Goal: Information Seeking & Learning: Check status

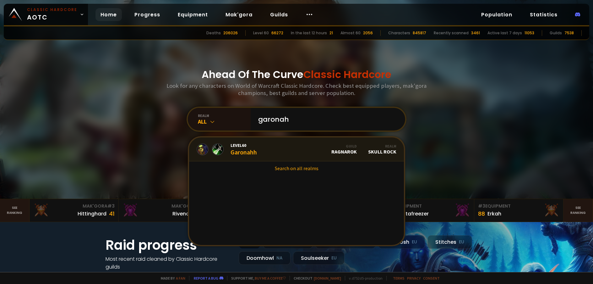
type input "garonah"
click at [249, 156] on link "Level 60 Garonahh Guild Ragnarok Realm Skull Rock" at bounding box center [296, 149] width 215 height 24
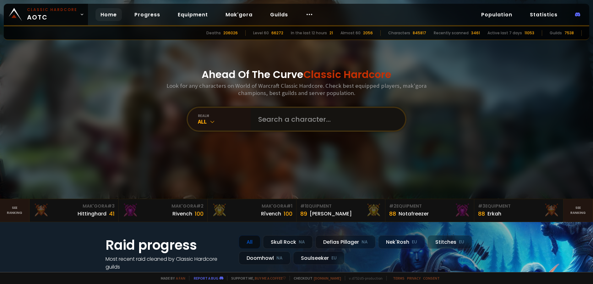
click at [277, 117] on input "text" at bounding box center [325, 119] width 143 height 23
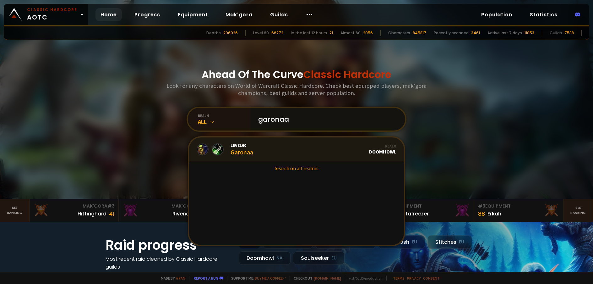
type input "garonaa"
click at [238, 153] on div "Level 60 Garonaa" at bounding box center [241, 149] width 23 height 14
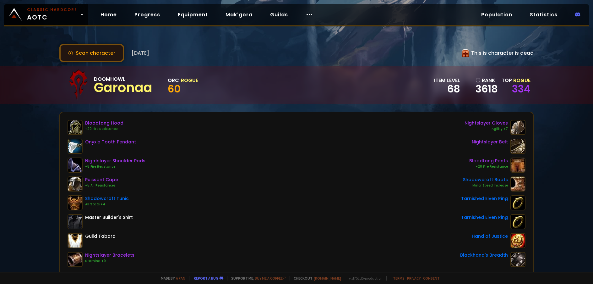
click at [96, 51] on button "Scan character" at bounding box center [91, 53] width 65 height 18
click at [97, 51] on button "Scan character" at bounding box center [91, 53] width 65 height 18
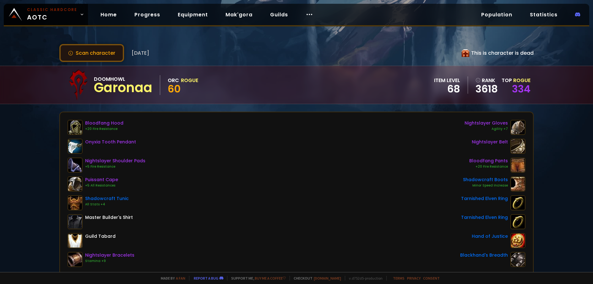
click at [96, 54] on button "Scan character" at bounding box center [91, 53] width 65 height 18
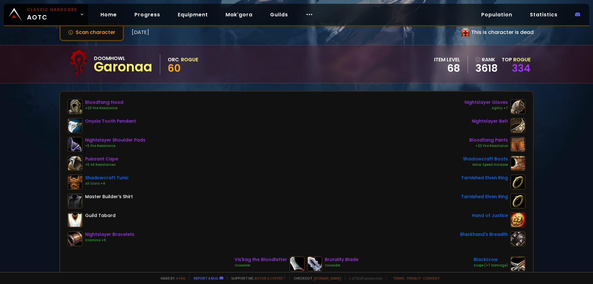
scroll to position [31, 0]
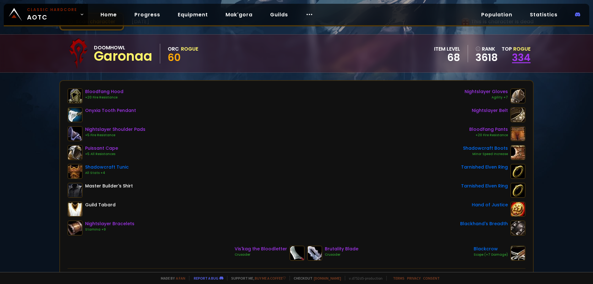
click at [521, 62] on link "334" at bounding box center [521, 57] width 19 height 14
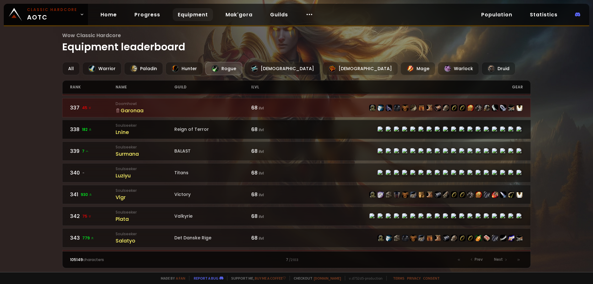
scroll to position [783, 0]
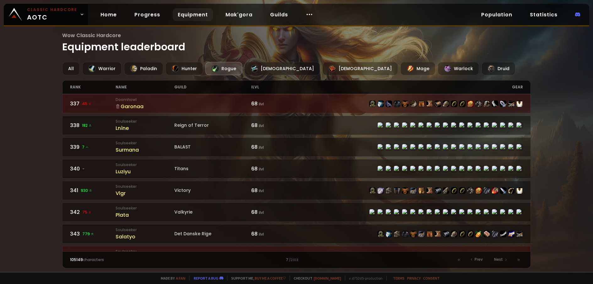
click at [177, 107] on link "337 45 Doomhowl Garonaa 68 ilvl" at bounding box center [296, 103] width 468 height 19
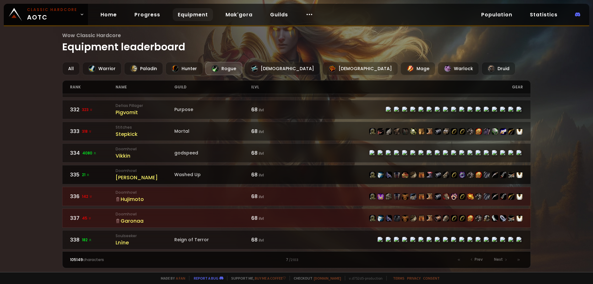
scroll to position [657, 0]
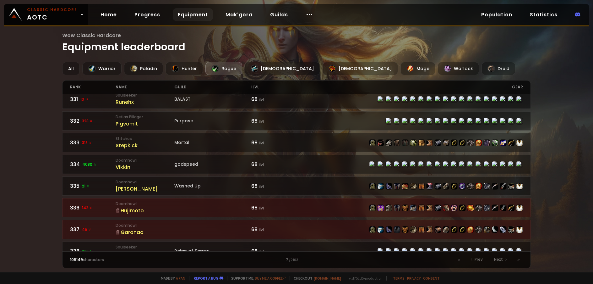
click at [197, 208] on link "336 142 Doomhowl Hujimoto 68 ilvl" at bounding box center [296, 207] width 468 height 19
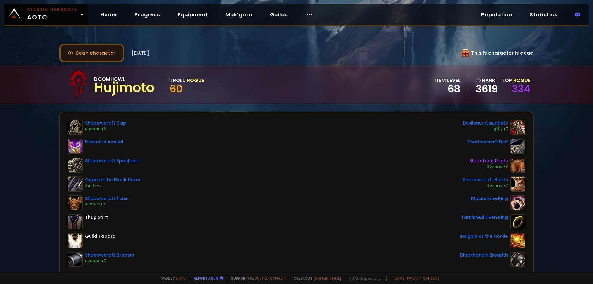
click at [104, 48] on button "Scan character" at bounding box center [91, 53] width 65 height 18
click at [91, 67] on div "Doomhowl Hujimoto Troll Rogue 60 item level 68 rank 3619 Top Rogue 334" at bounding box center [296, 85] width 474 height 38
click at [97, 57] on button "Scan character" at bounding box center [91, 53] width 65 height 18
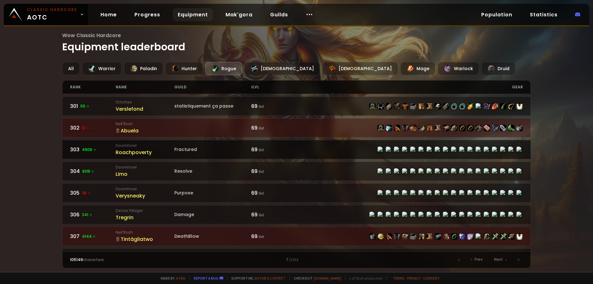
click at [160, 153] on div "Roachpoverty" at bounding box center [145, 152] width 59 height 8
